Goal: Information Seeking & Learning: Learn about a topic

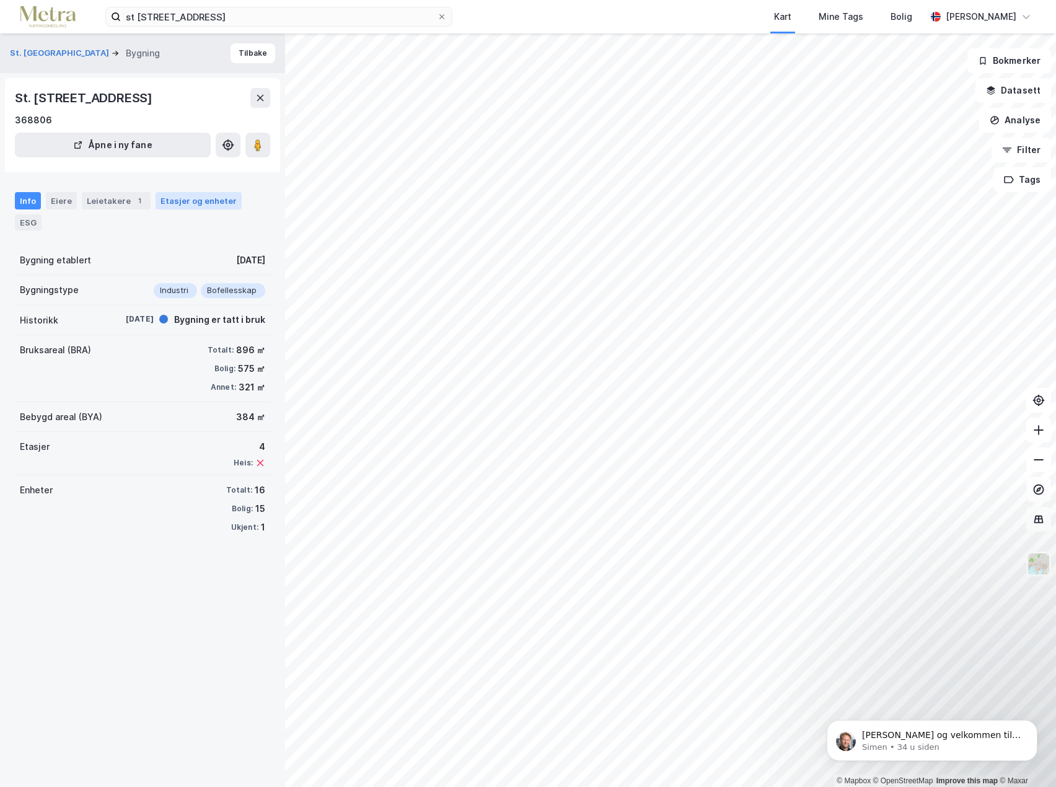
click at [174, 203] on div "Etasjer og enheter" at bounding box center [199, 200] width 76 height 11
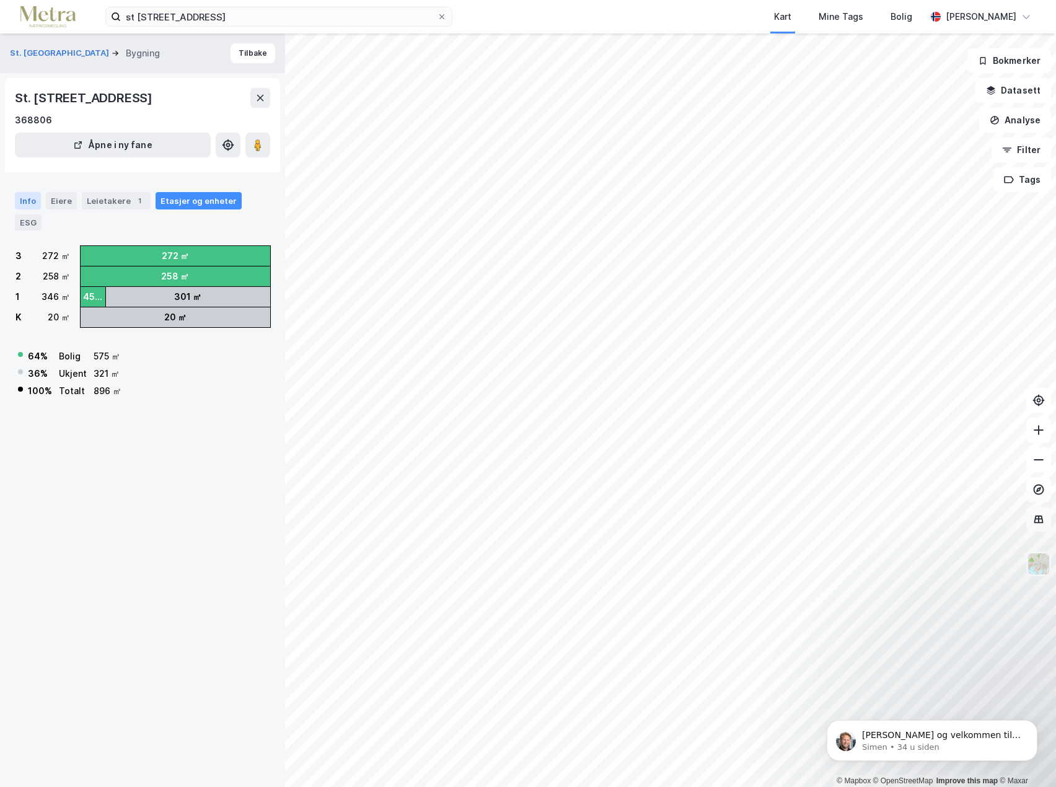
click at [36, 201] on div "Info" at bounding box center [28, 200] width 26 height 17
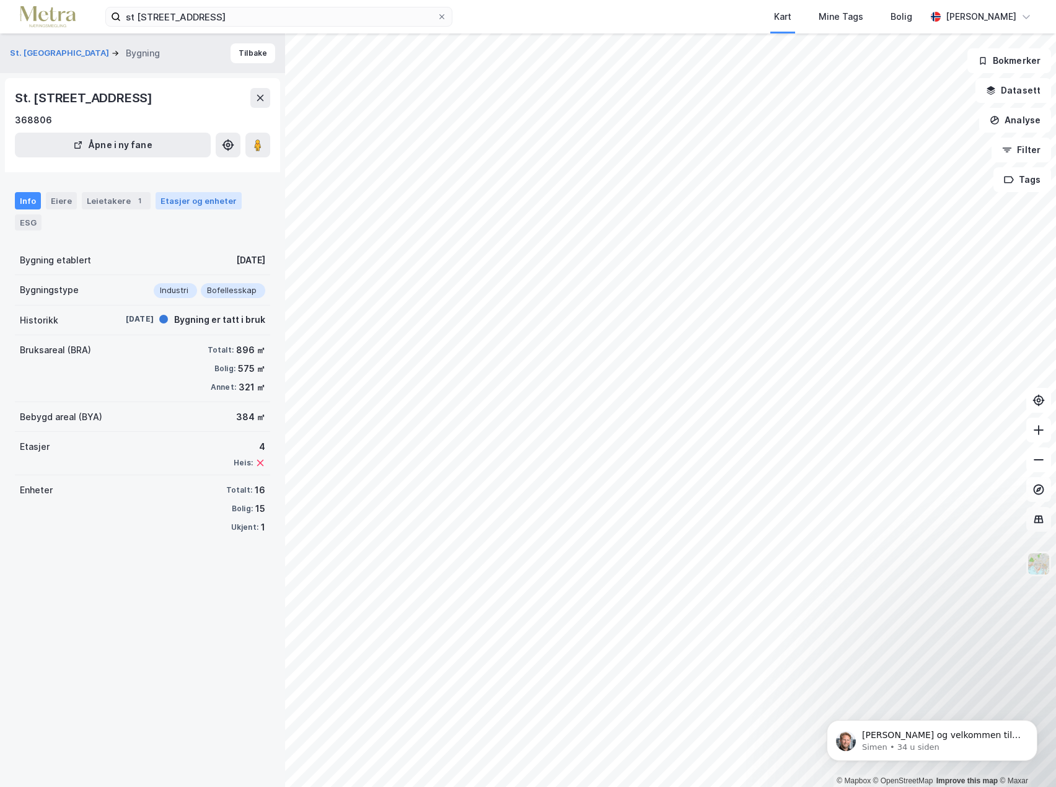
click at [178, 198] on div "Etasjer og enheter" at bounding box center [199, 200] width 76 height 11
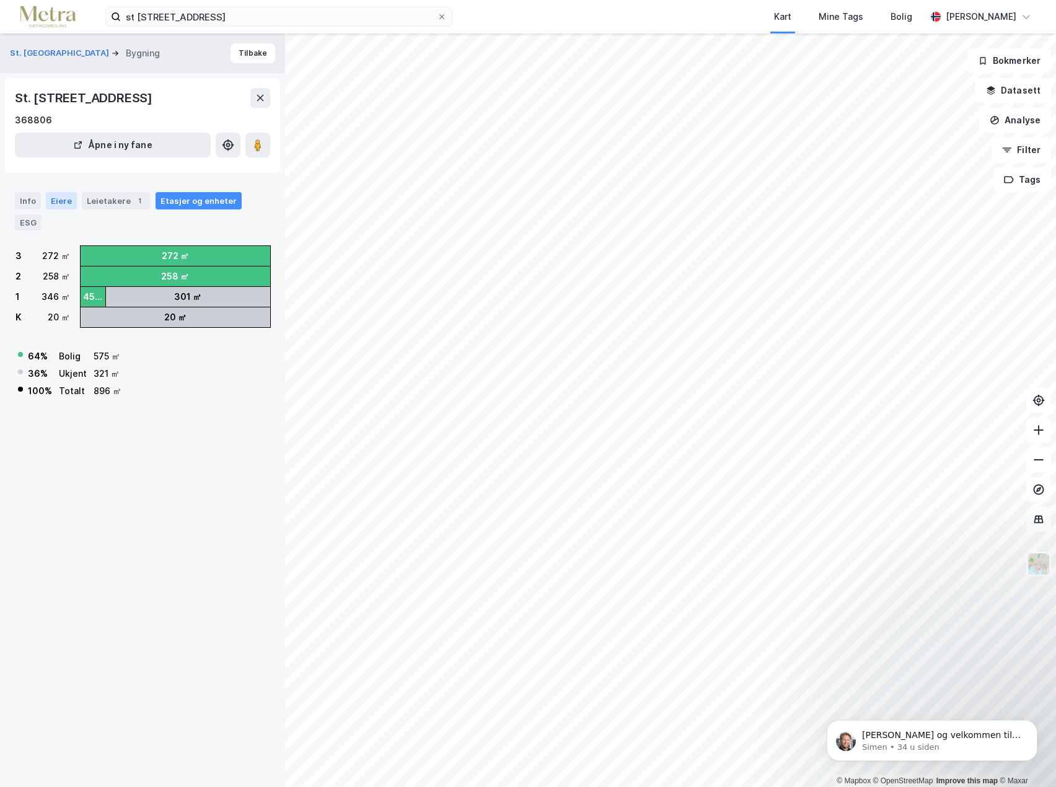
click at [55, 203] on div "Eiere" at bounding box center [61, 200] width 31 height 17
